Goal: Task Accomplishment & Management: Complete application form

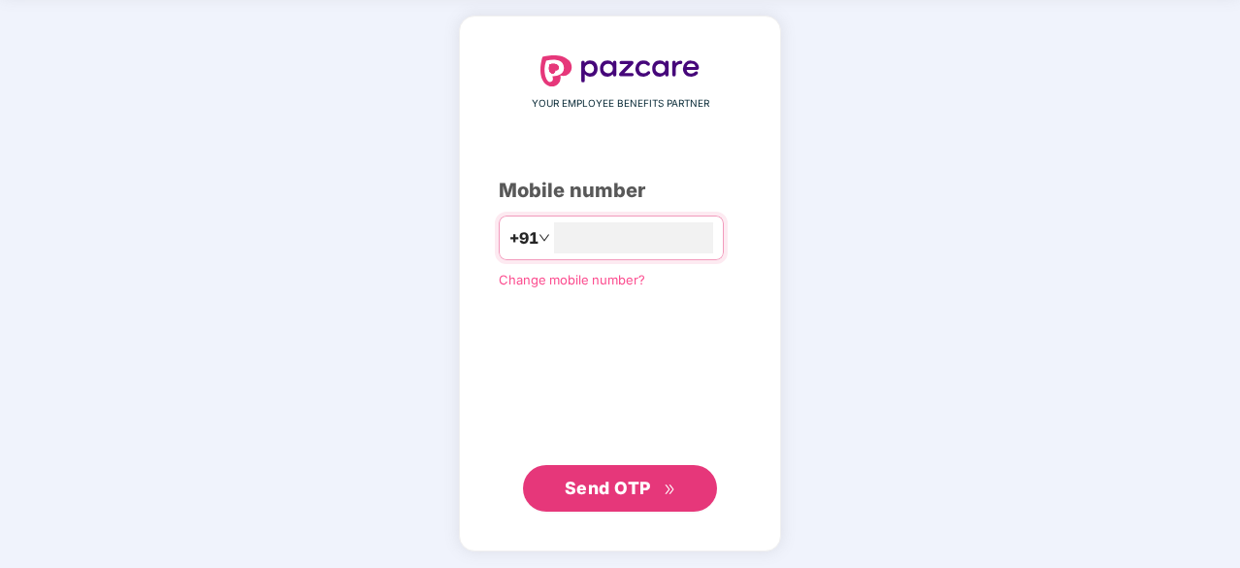
type input "**********"
click at [628, 494] on span "Send OTP" at bounding box center [608, 487] width 86 height 20
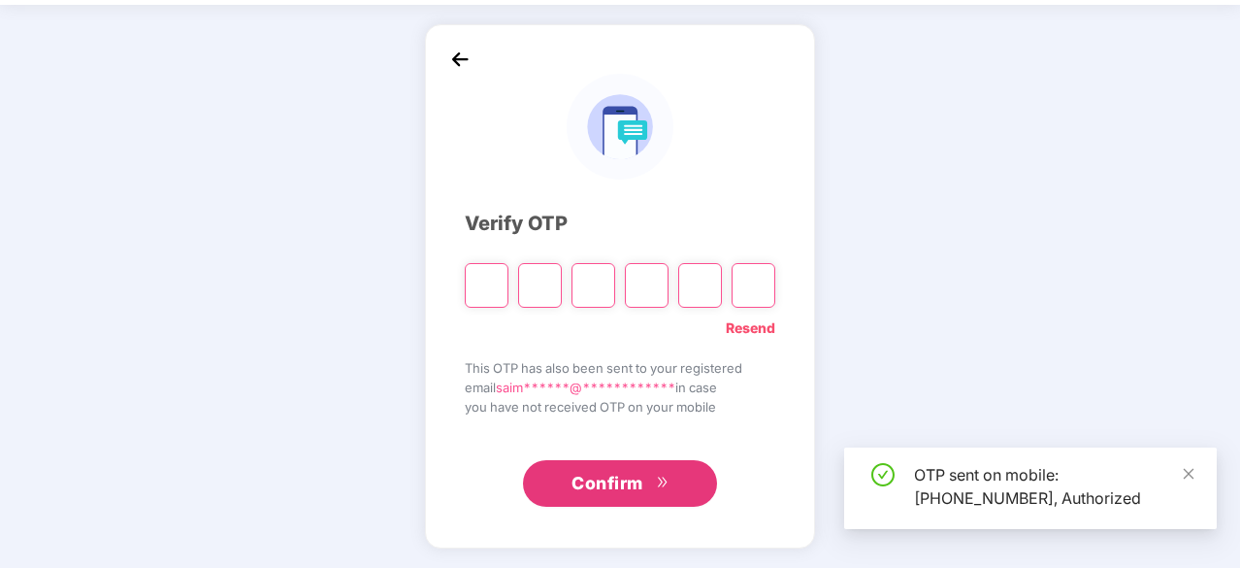
scroll to position [64, 0]
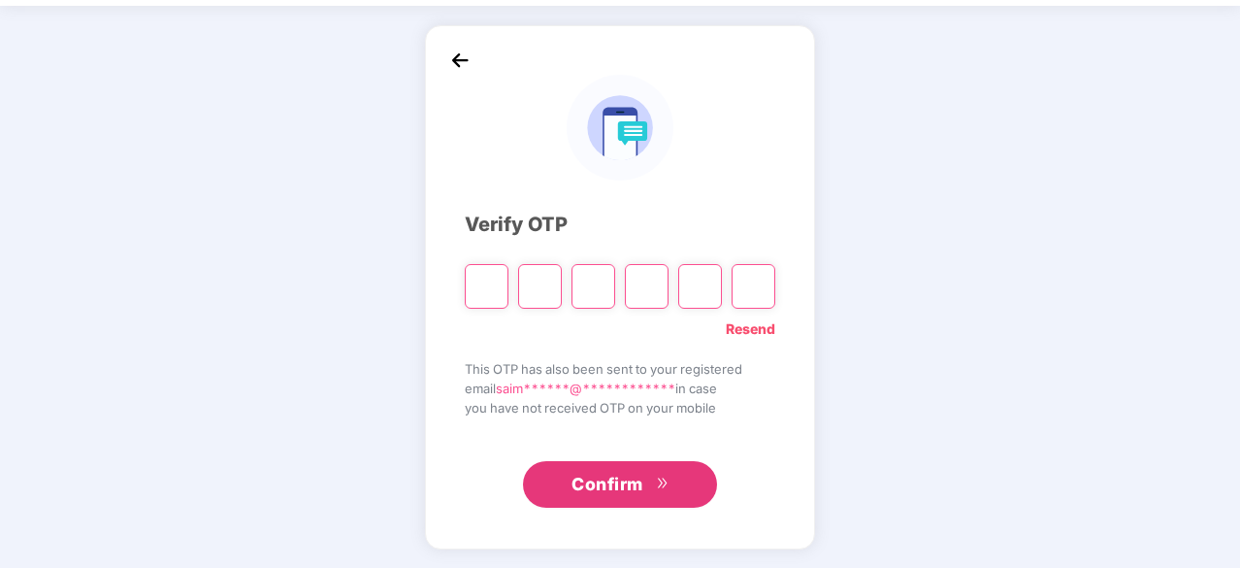
type input "*"
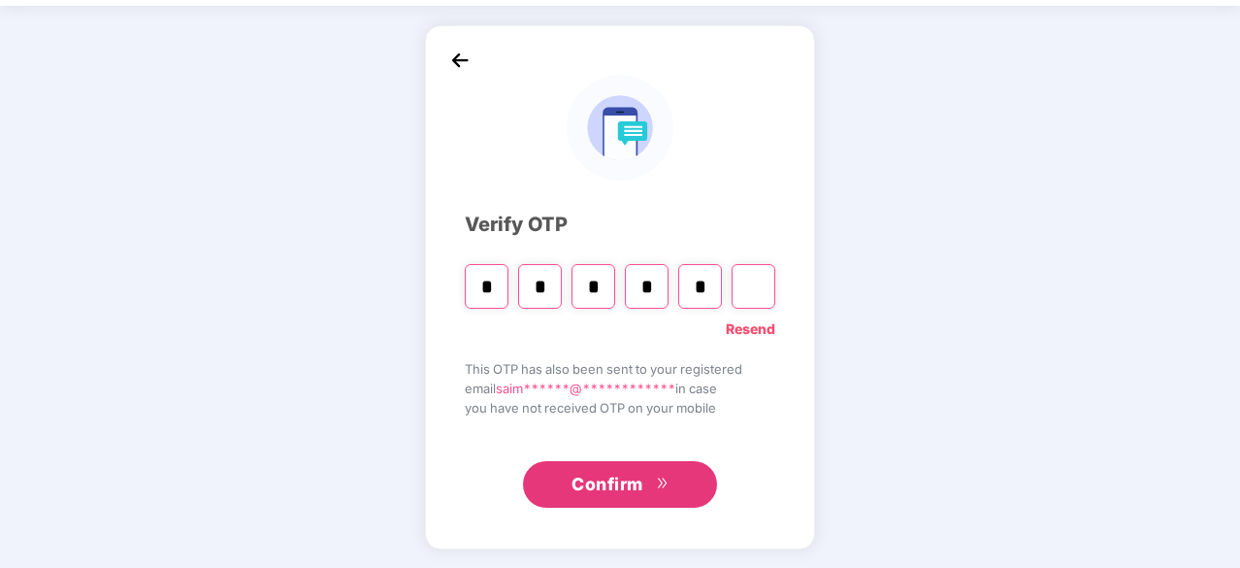
type input "*"
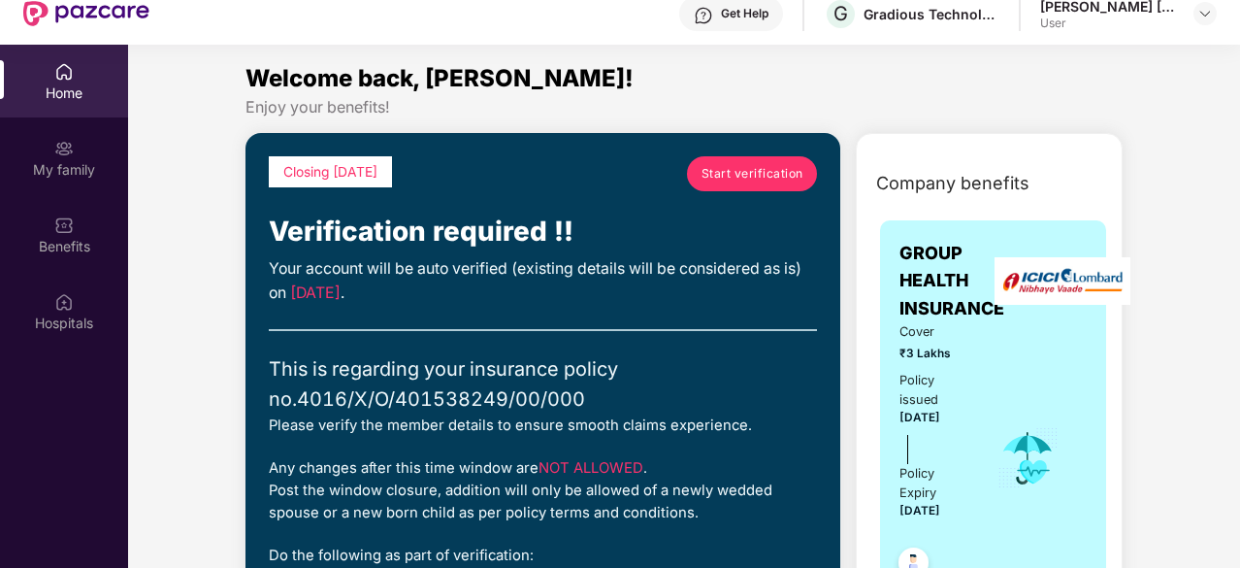
click at [750, 164] on span "Start verification" at bounding box center [753, 173] width 102 height 18
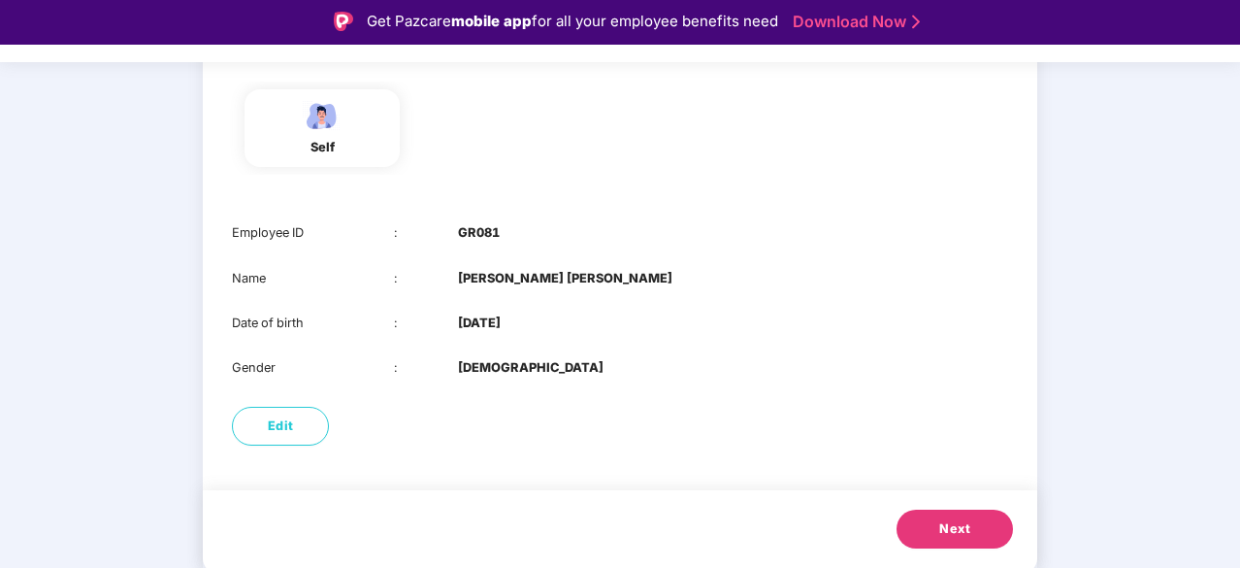
scroll to position [47, 0]
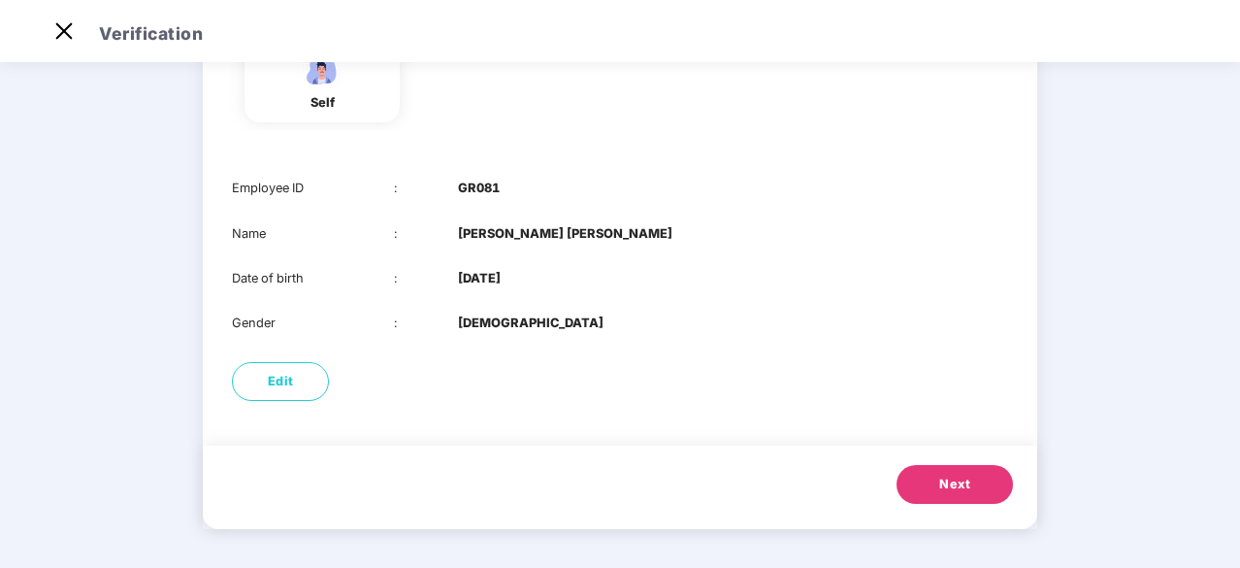
click at [944, 484] on span "Next" at bounding box center [955, 484] width 31 height 19
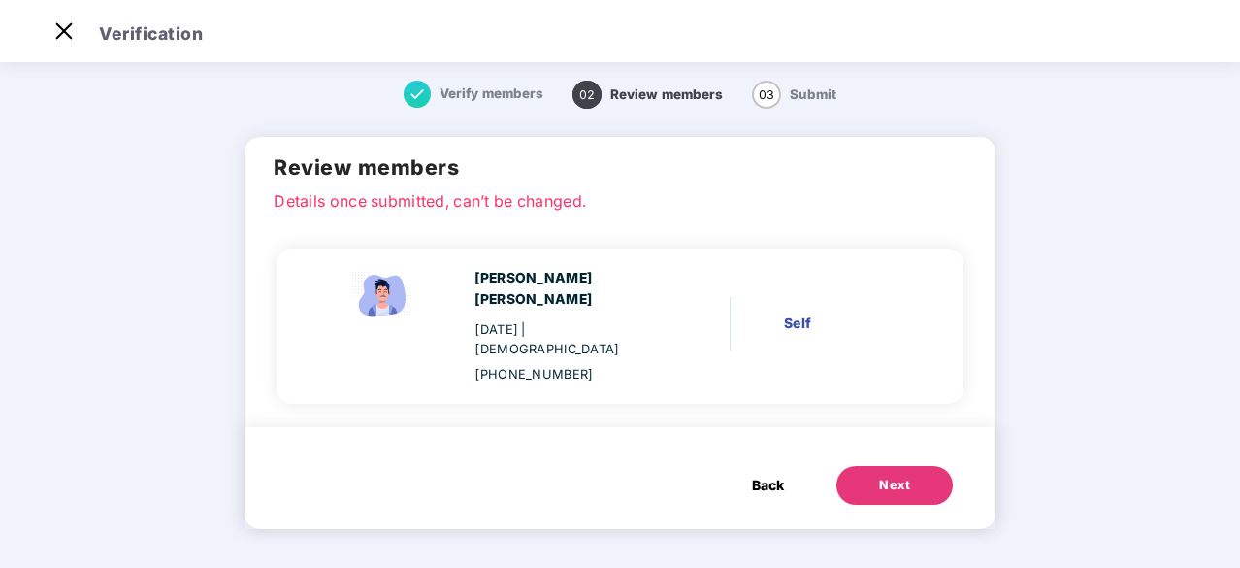
scroll to position [0, 0]
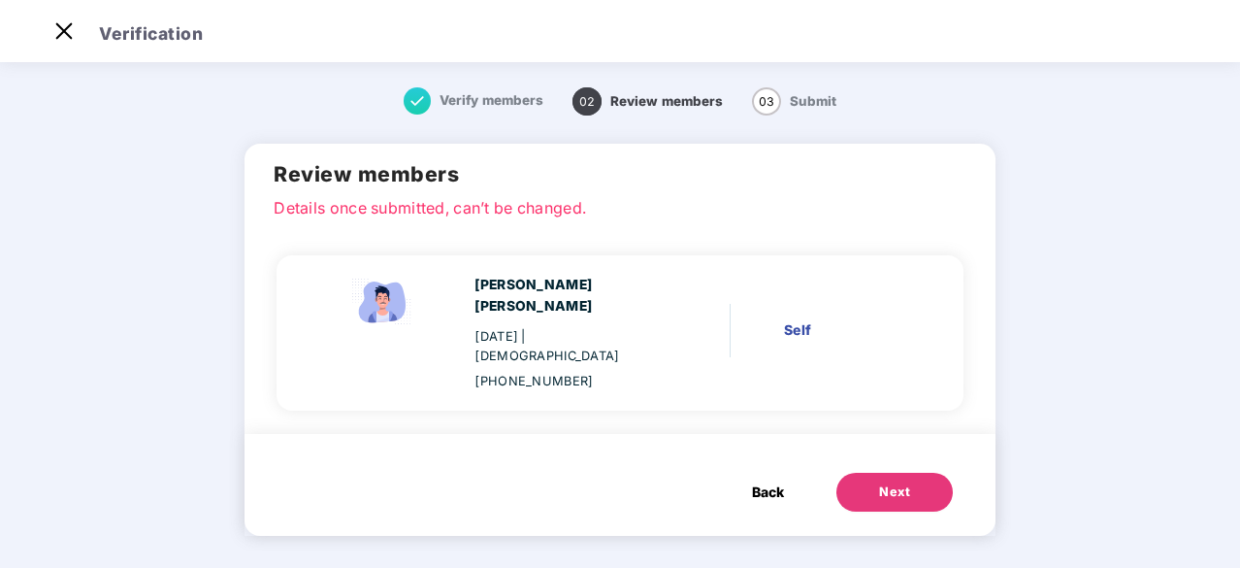
click at [891, 482] on div "Next" at bounding box center [894, 491] width 31 height 19
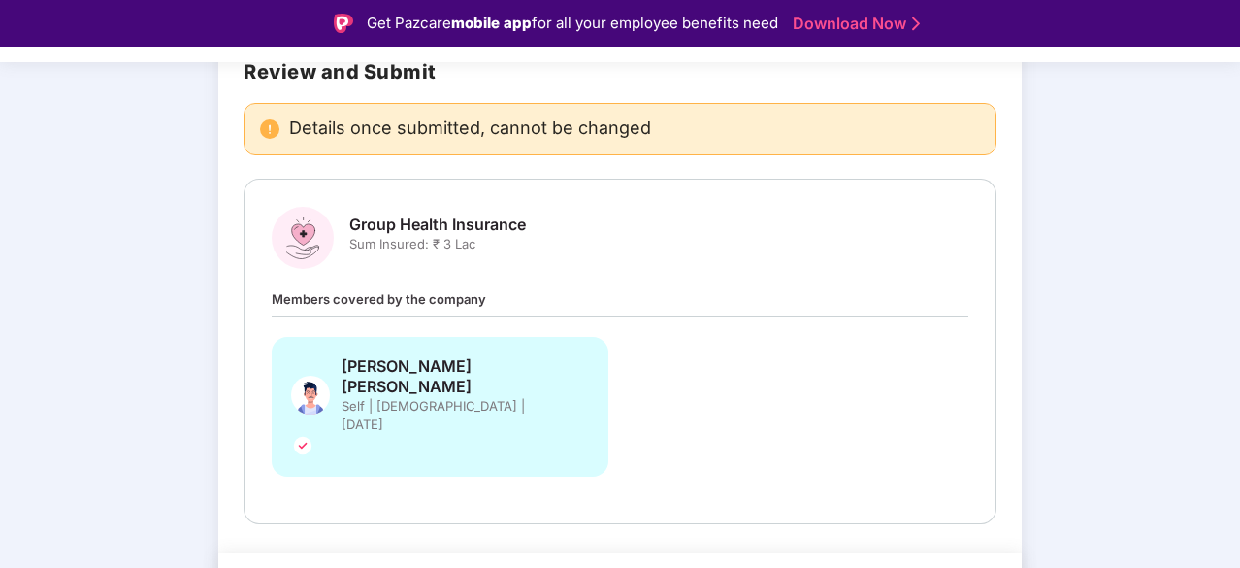
scroll to position [47, 0]
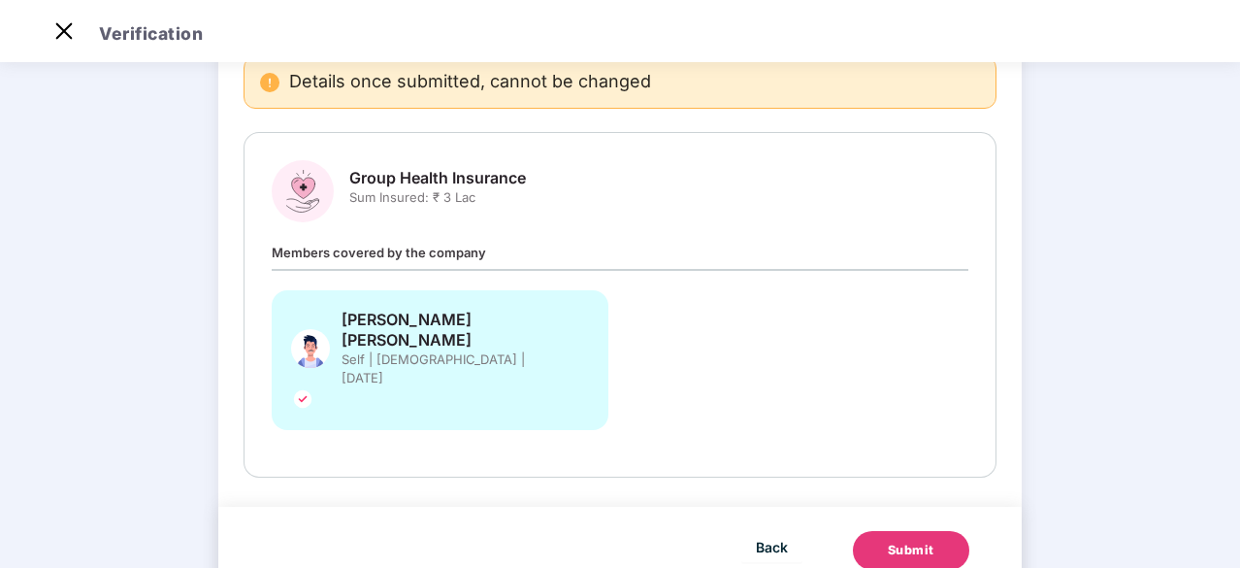
click at [910, 541] on div "Submit" at bounding box center [911, 550] width 47 height 19
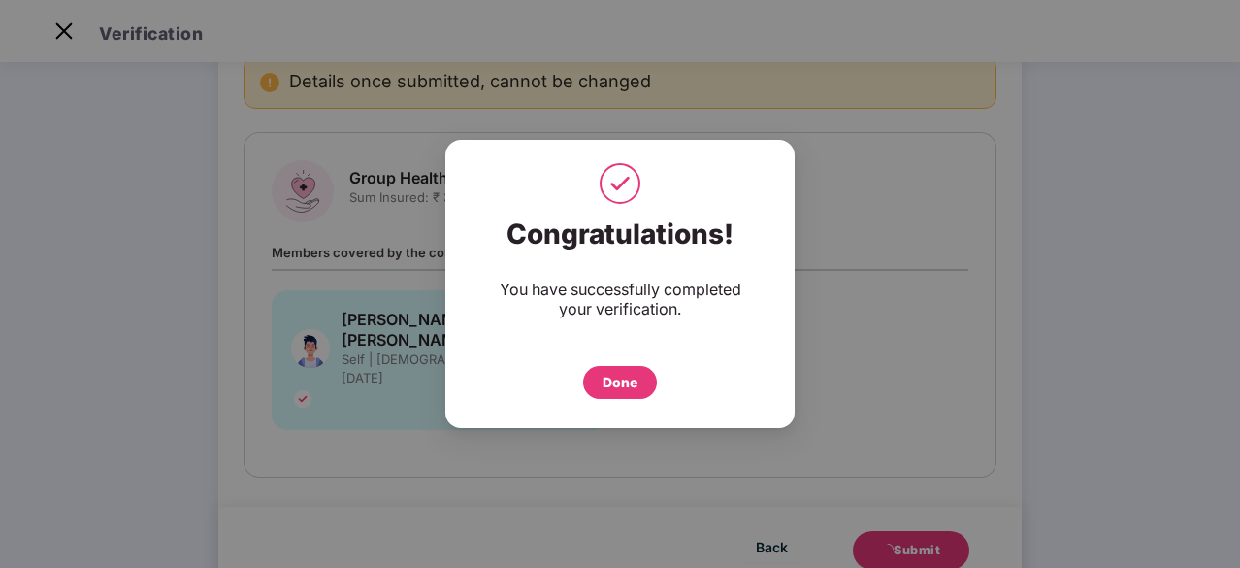
click at [626, 376] on div "Done" at bounding box center [620, 382] width 35 height 21
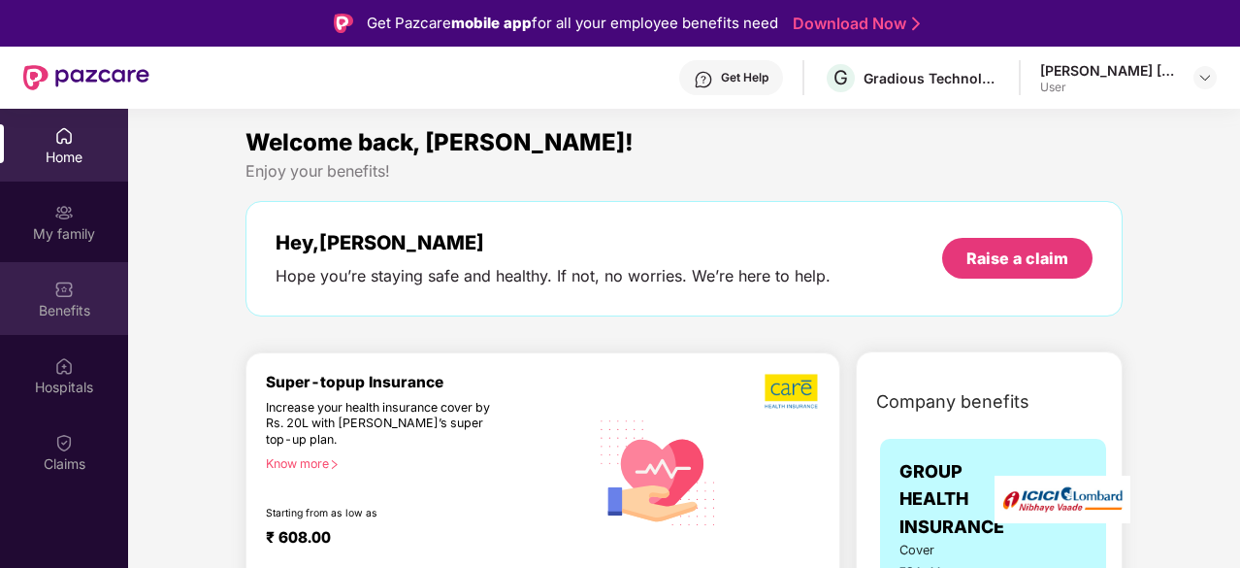
click at [78, 301] on div "Benefits" at bounding box center [64, 310] width 128 height 19
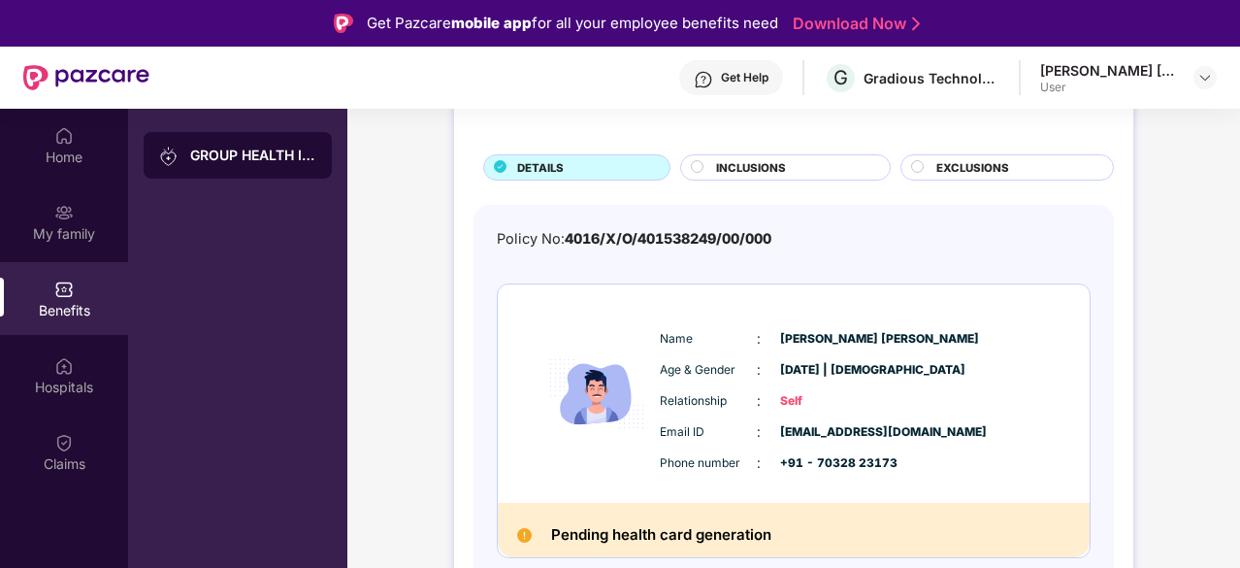
click at [750, 168] on span "INCLUSIONS" at bounding box center [751, 167] width 70 height 17
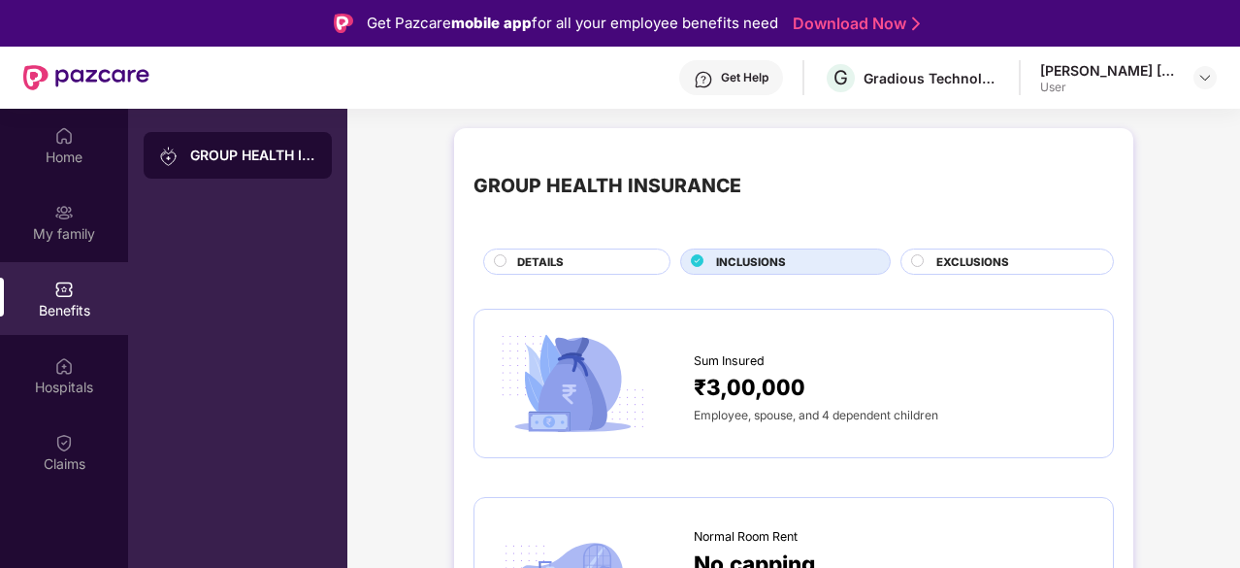
click at [984, 264] on span "EXCLUSIONS" at bounding box center [973, 261] width 73 height 17
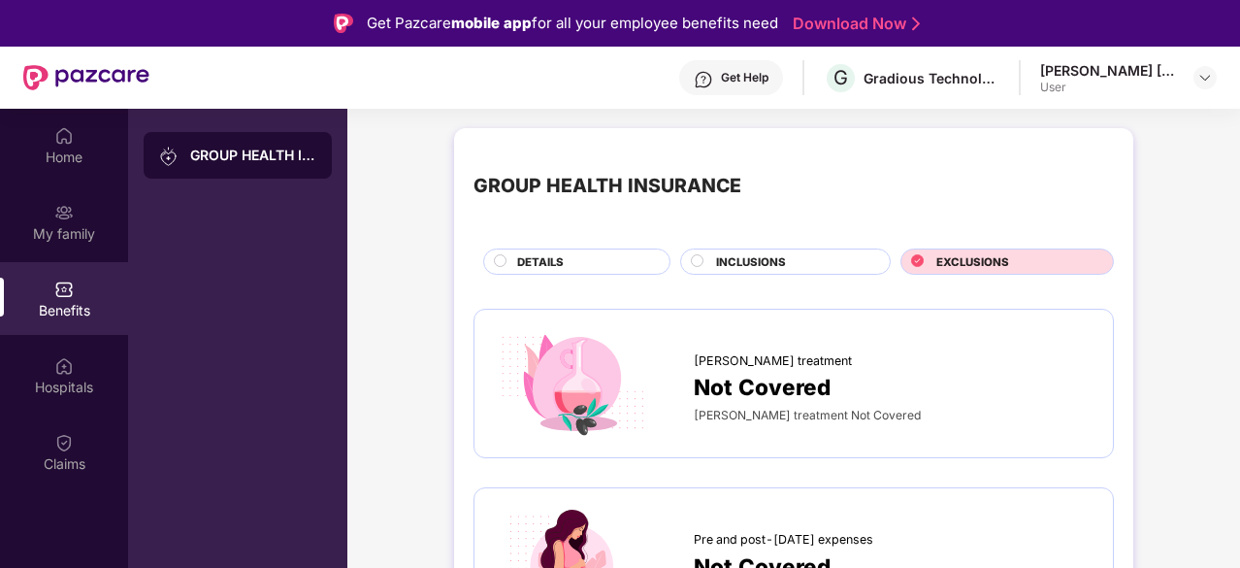
click at [763, 248] on div "INCLUSIONS" at bounding box center [785, 261] width 211 height 26
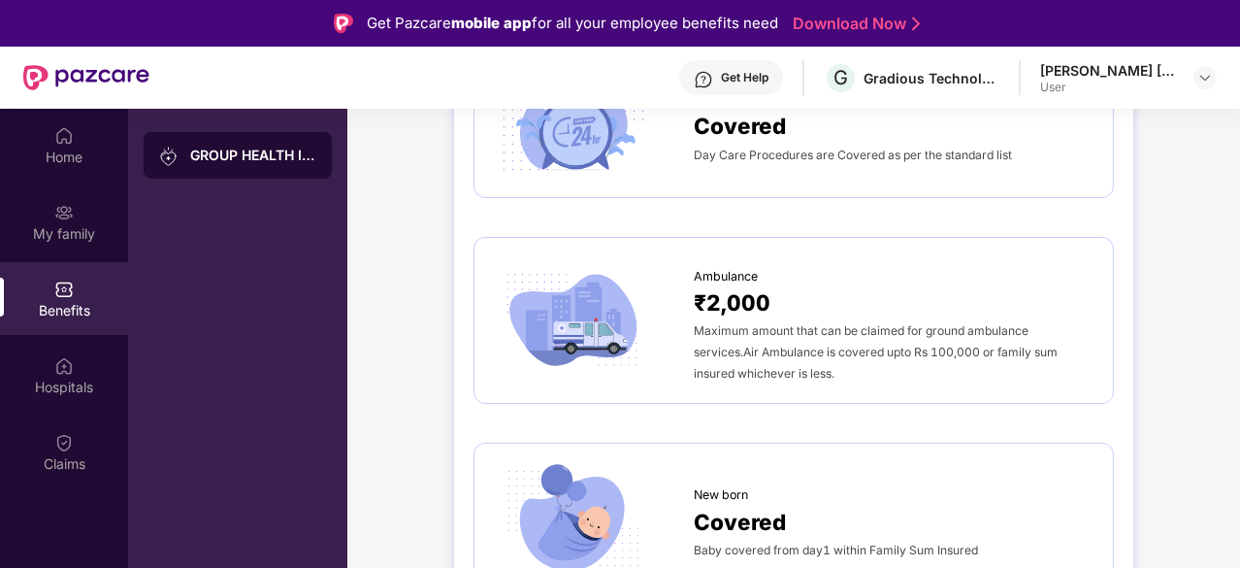
scroll to position [1529, 0]
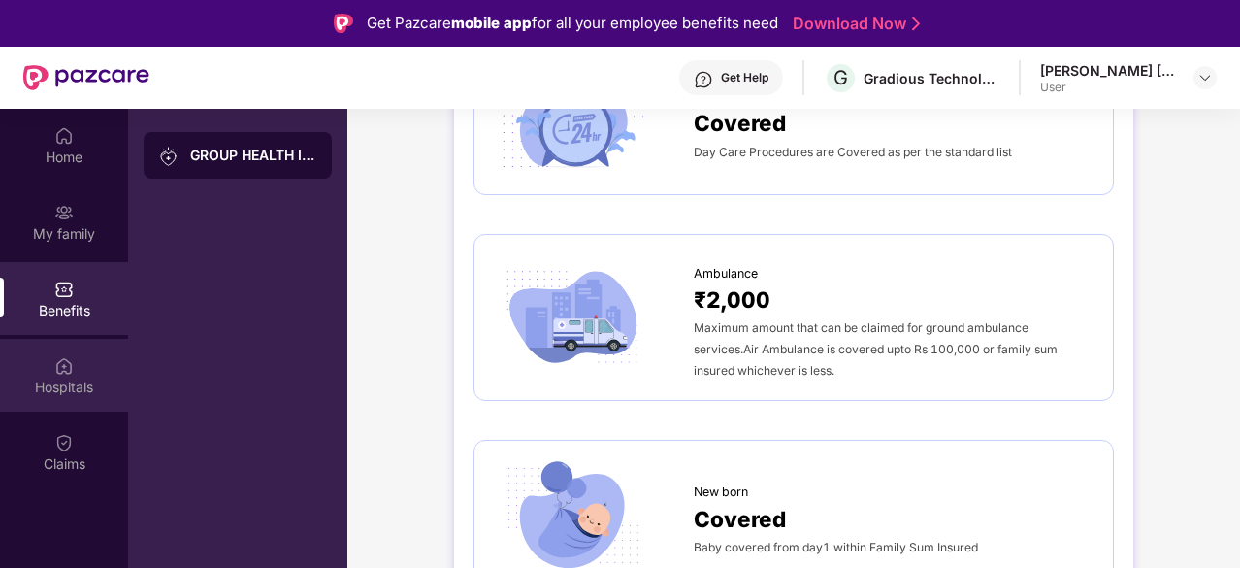
click at [64, 370] on img at bounding box center [63, 365] width 19 height 19
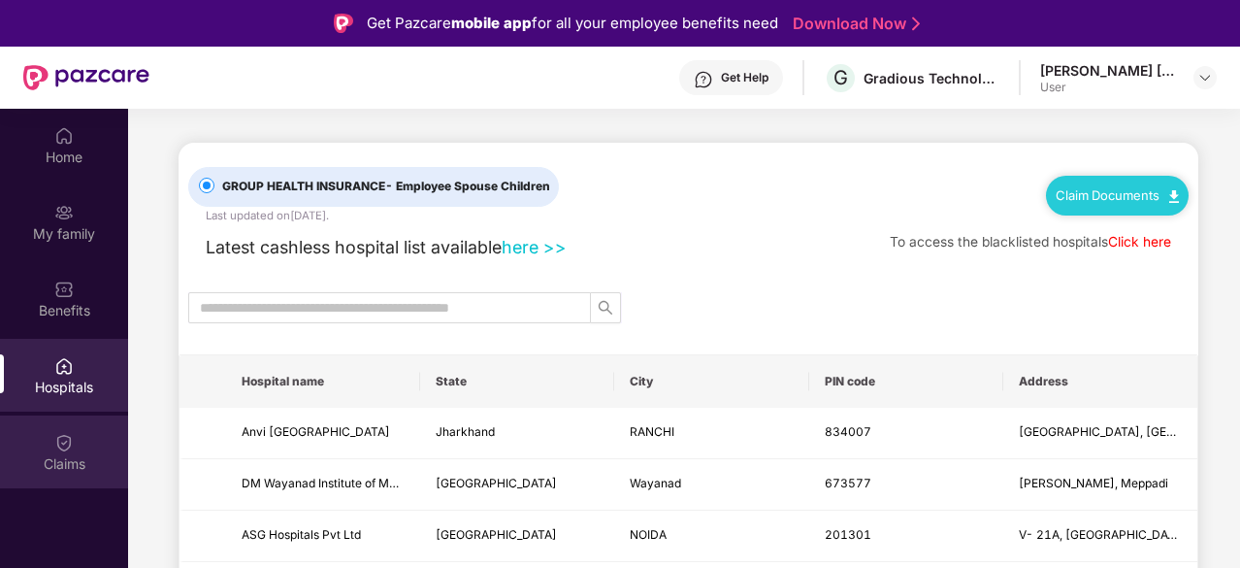
click at [54, 446] on img at bounding box center [63, 442] width 19 height 19
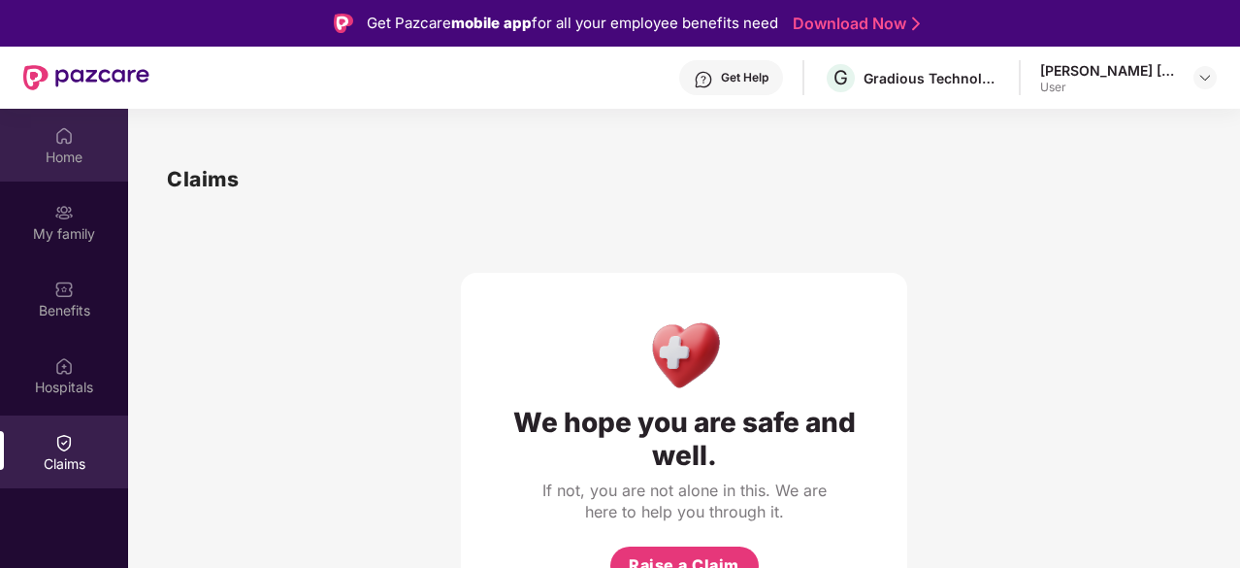
click at [97, 123] on div "Home" at bounding box center [64, 145] width 128 height 73
